Goal: Task Accomplishment & Management: Manage account settings

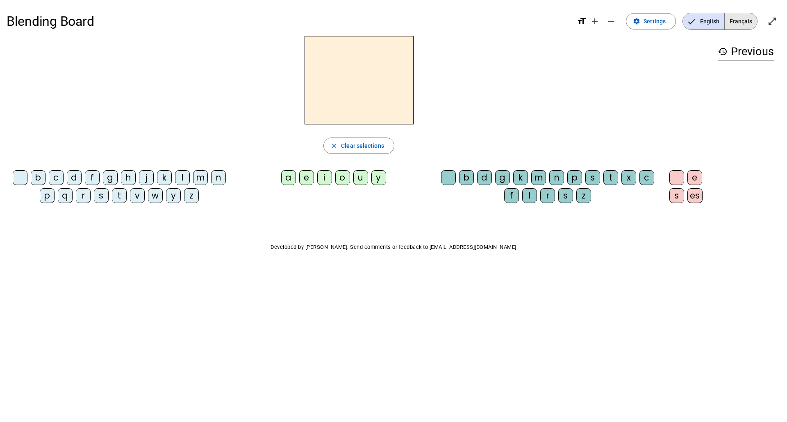
click at [740, 27] on span "Français" at bounding box center [740, 21] width 32 height 16
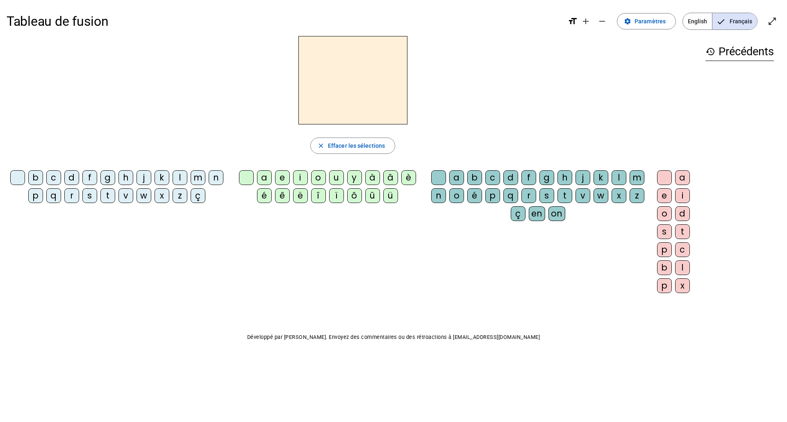
click at [38, 177] on div "b" at bounding box center [35, 177] width 15 height 15
click at [77, 177] on div "d" at bounding box center [71, 177] width 15 height 15
click at [19, 179] on div at bounding box center [17, 177] width 15 height 15
click at [302, 262] on div "b c d f g h j k l m n p q r s t v w x z ç a e i o u y à â è é ê ë î ï ô û ü a b…" at bounding box center [353, 233] width 692 height 133
click at [643, 22] on span "Paramètres" at bounding box center [649, 21] width 31 height 10
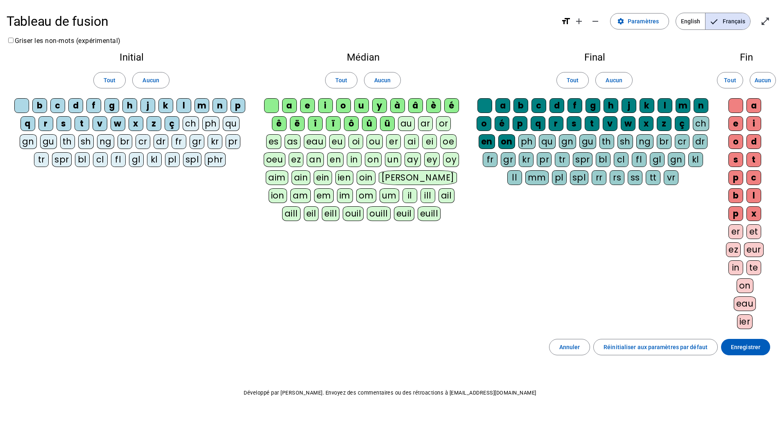
click at [39, 107] on div "b" at bounding box center [39, 105] width 15 height 15
click at [78, 103] on div "d" at bounding box center [75, 105] width 15 height 15
click at [113, 107] on div "g" at bounding box center [111, 105] width 15 height 15
click at [286, 106] on div "a" at bounding box center [289, 105] width 15 height 15
click at [342, 109] on div "o" at bounding box center [343, 105] width 15 height 15
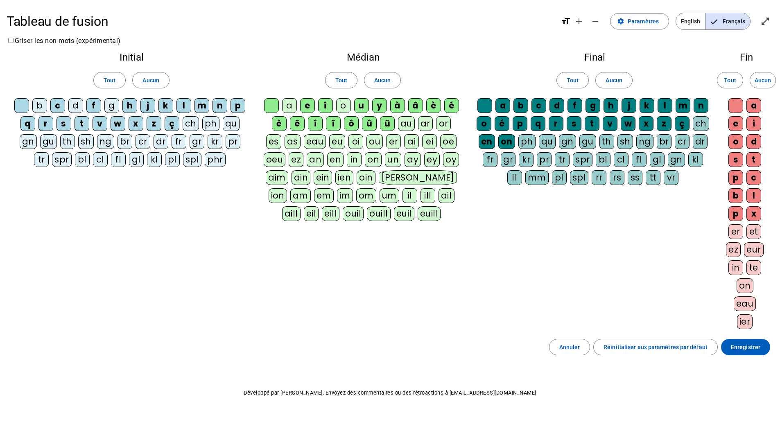
click at [363, 107] on div "u" at bounding box center [361, 105] width 15 height 15
click at [593, 104] on div "g" at bounding box center [593, 105] width 15 height 15
click at [557, 121] on div "r" at bounding box center [556, 123] width 15 height 15
click at [575, 124] on div "s" at bounding box center [574, 123] width 15 height 15
click at [551, 119] on div "r" at bounding box center [556, 123] width 15 height 15
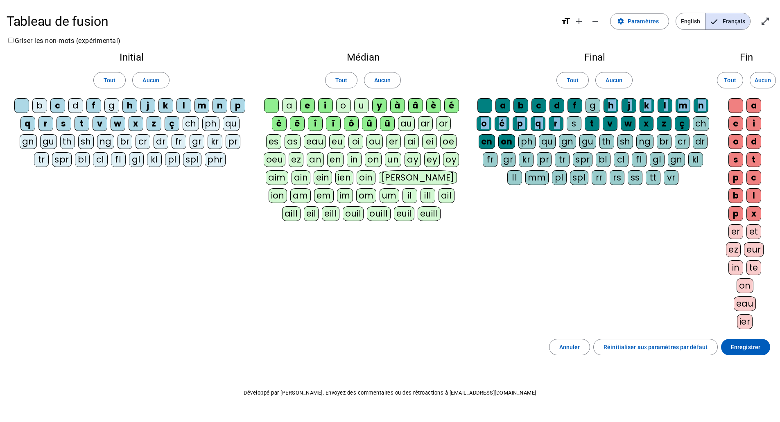
drag, startPoint x: 568, startPoint y: 123, endPoint x: 595, endPoint y: 108, distance: 31.0
click at [595, 108] on div "a b c d f g h j k l m n o é p q r s t v w x z ç ch en on ph qu gn gu th sh ng b…" at bounding box center [594, 143] width 237 height 90
click at [595, 108] on div "g" at bounding box center [593, 105] width 15 height 15
click at [577, 121] on div "s" at bounding box center [574, 123] width 15 height 15
click at [538, 106] on div "c" at bounding box center [539, 105] width 15 height 15
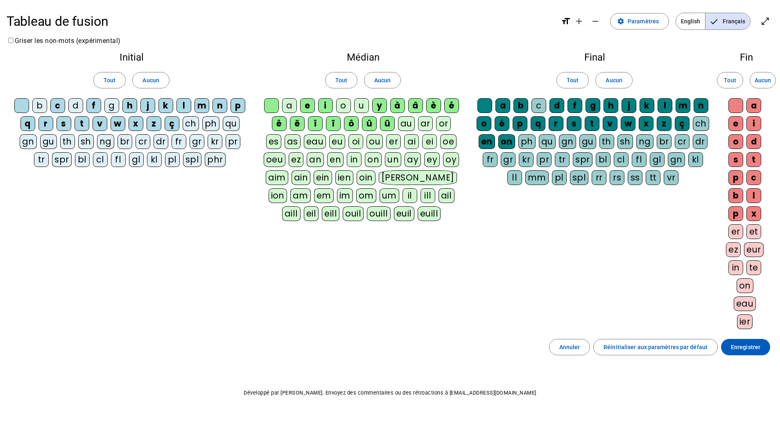
click at [630, 107] on div "j" at bounding box center [629, 105] width 15 height 15
click at [737, 348] on span "Enregistrer" at bounding box center [745, 347] width 29 height 10
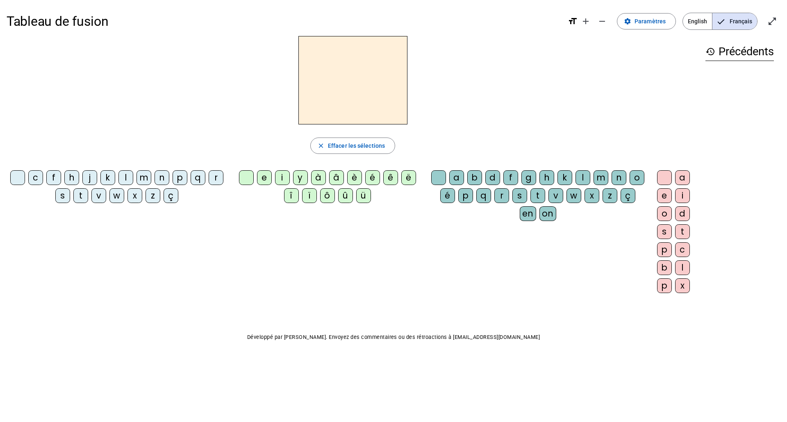
click at [39, 180] on div "c" at bounding box center [35, 177] width 15 height 15
click at [267, 182] on div "e" at bounding box center [264, 177] width 15 height 15
click at [458, 180] on div "a" at bounding box center [456, 177] width 15 height 15
click at [246, 175] on div at bounding box center [246, 177] width 15 height 15
click at [433, 182] on div at bounding box center [438, 177] width 15 height 15
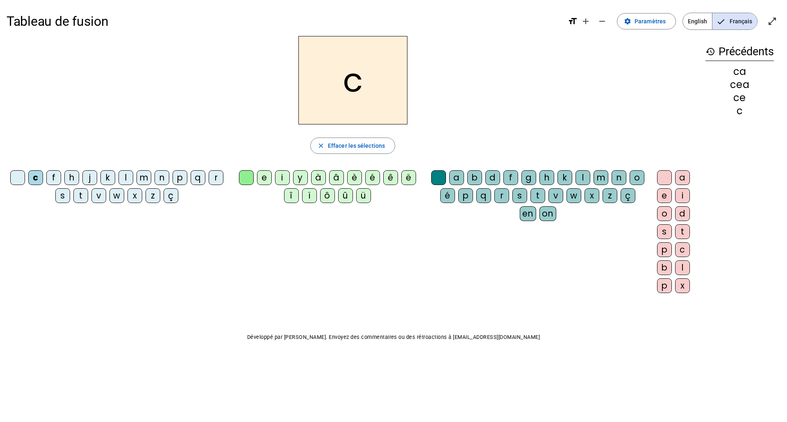
click at [18, 178] on div at bounding box center [17, 177] width 15 height 15
